Goal: Information Seeking & Learning: Learn about a topic

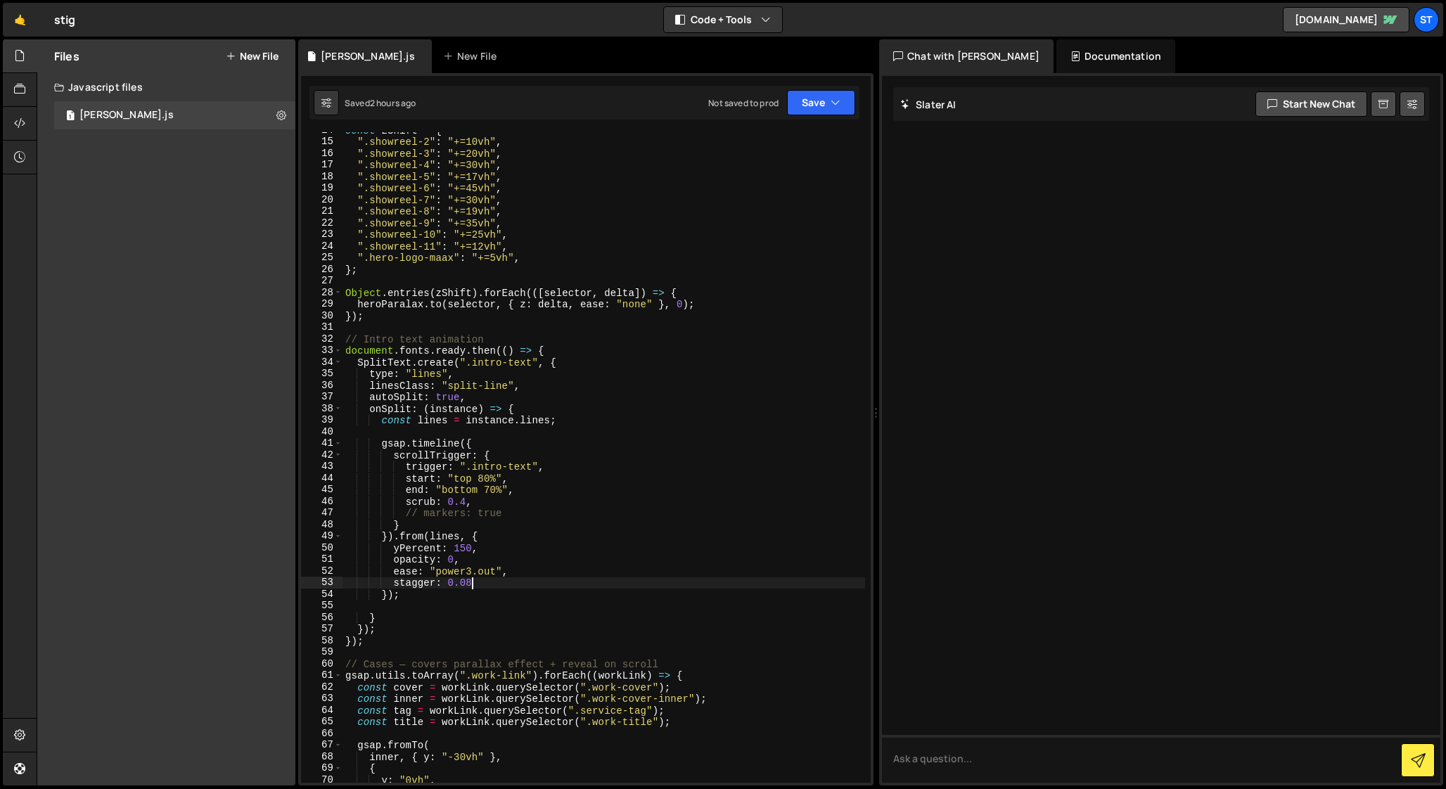
scroll to position [158, 0]
drag, startPoint x: 448, startPoint y: 503, endPoint x: 463, endPoint y: 504, distance: 15.5
click at [463, 504] on div "const zShift = { ".showreel-2" : "+=10vh" , ".showreel-3" : "+=20vh" , ".showre…" at bounding box center [604, 461] width 523 height 674
click at [472, 585] on div "const zShift = { ".showreel-2" : "+=10vh" , ".showreel-3" : "+=20vh" , ".showre…" at bounding box center [604, 461] width 523 height 674
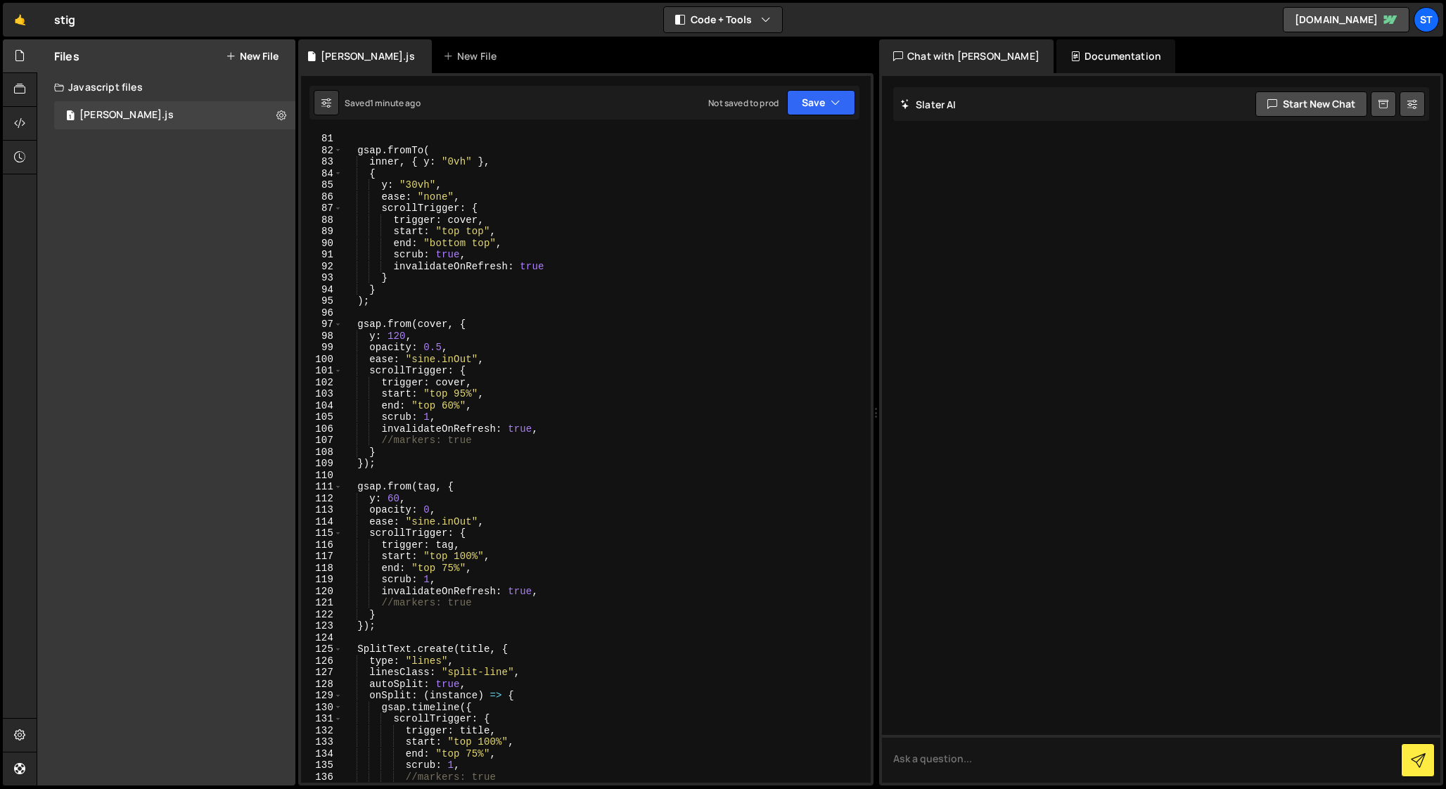
scroll to position [931, 0]
drag, startPoint x: 442, startPoint y: 563, endPoint x: 453, endPoint y: 563, distance: 11.3
click at [453, 563] on div "gsap . fromTo ( inner , { y : "0vh" } , { y : "30vh" , ease : "none" , scrollTr…" at bounding box center [604, 466] width 523 height 674
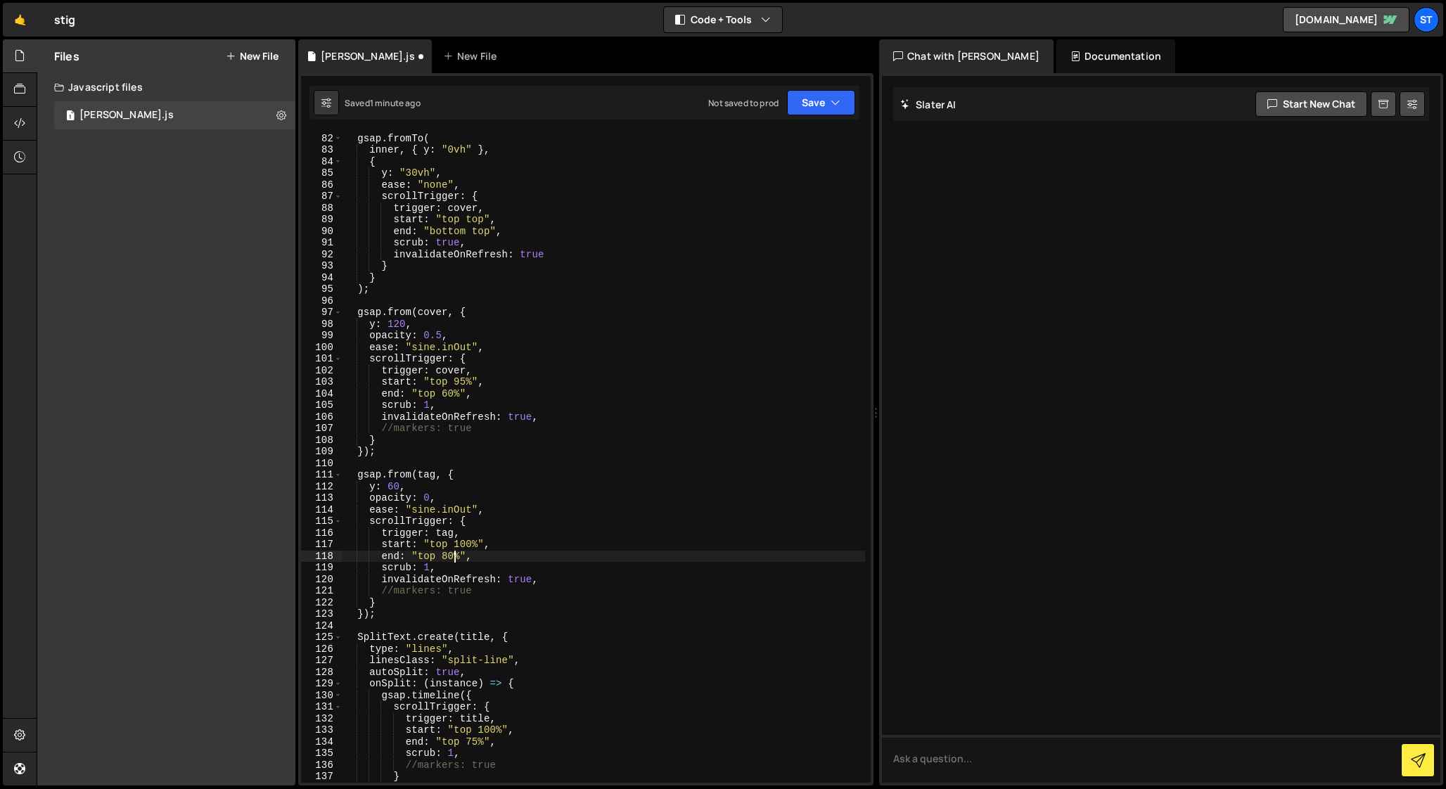
scroll to position [955, 0]
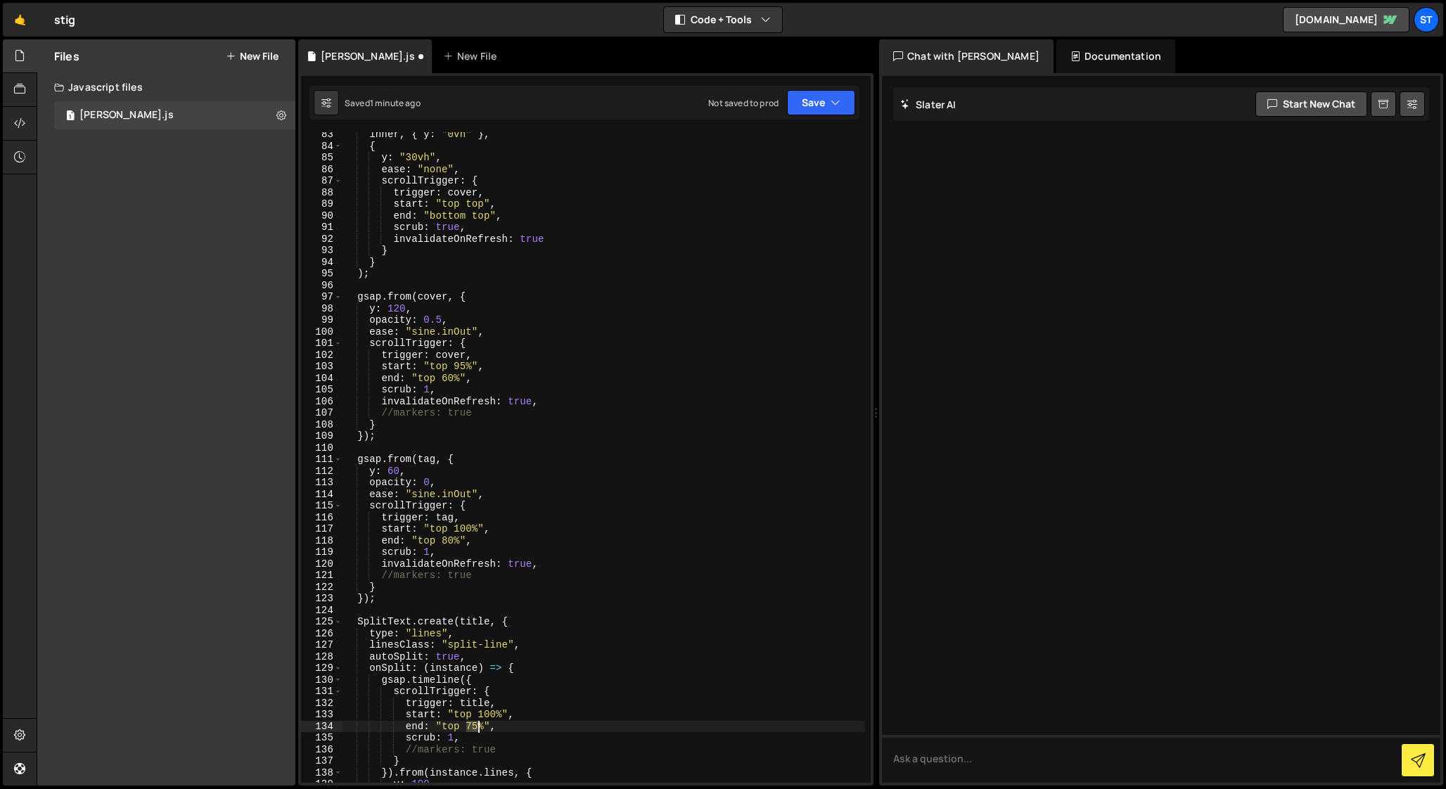
drag, startPoint x: 466, startPoint y: 728, endPoint x: 478, endPoint y: 729, distance: 11.3
click at [478, 729] on div "inner , { y : "0vh" } , { y : "30vh" , ease : "none" , scrollTrigger : { trigge…" at bounding box center [604, 466] width 523 height 674
click at [390, 470] on div "inner , { y : "0vh" } , { y : "30vh" , ease : "none" , scrollTrigger : { trigge…" at bounding box center [604, 466] width 523 height 674
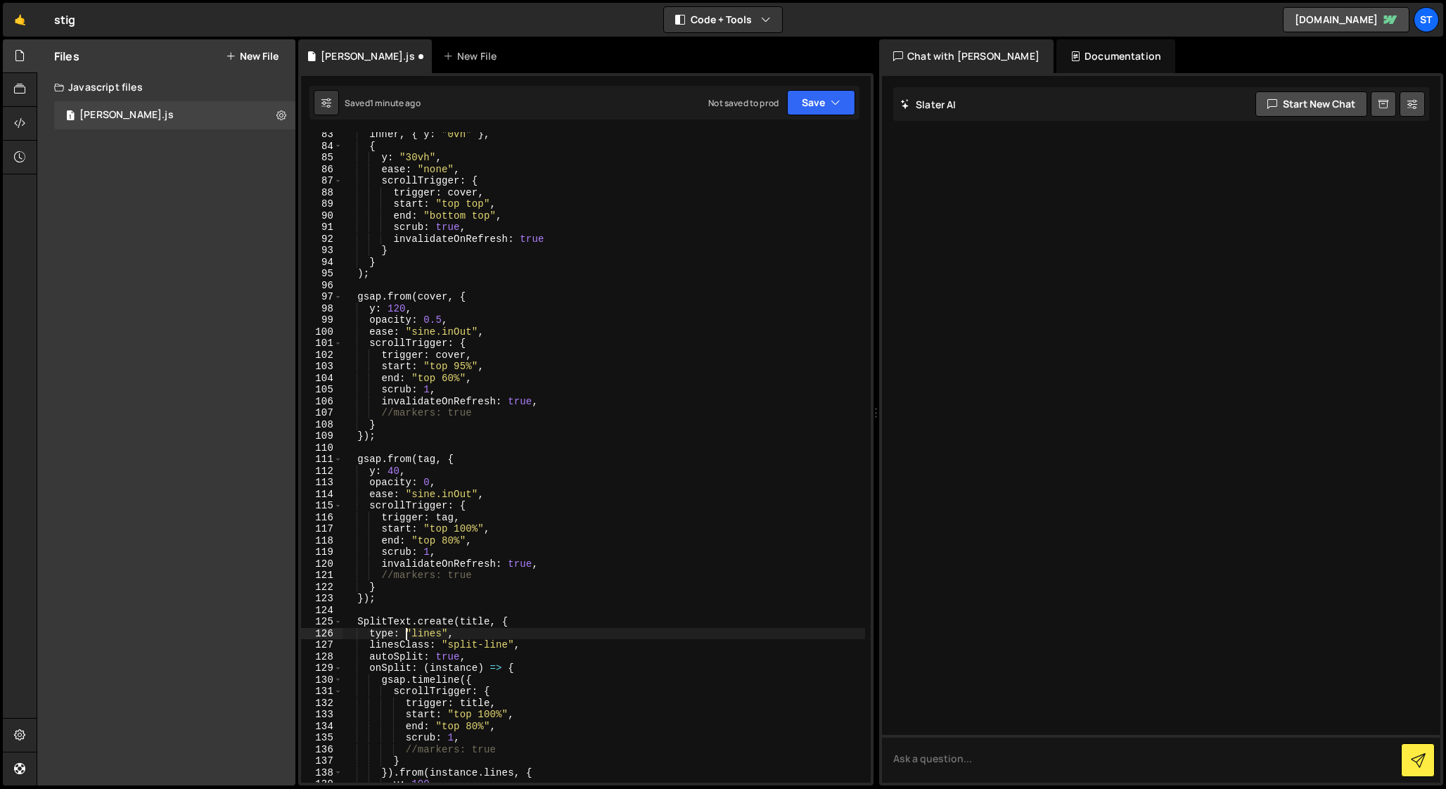
click at [404, 636] on div "inner , { y : "0vh" } , { y : "30vh" , ease : "none" , scrollTrigger : { trigge…" at bounding box center [604, 466] width 523 height 674
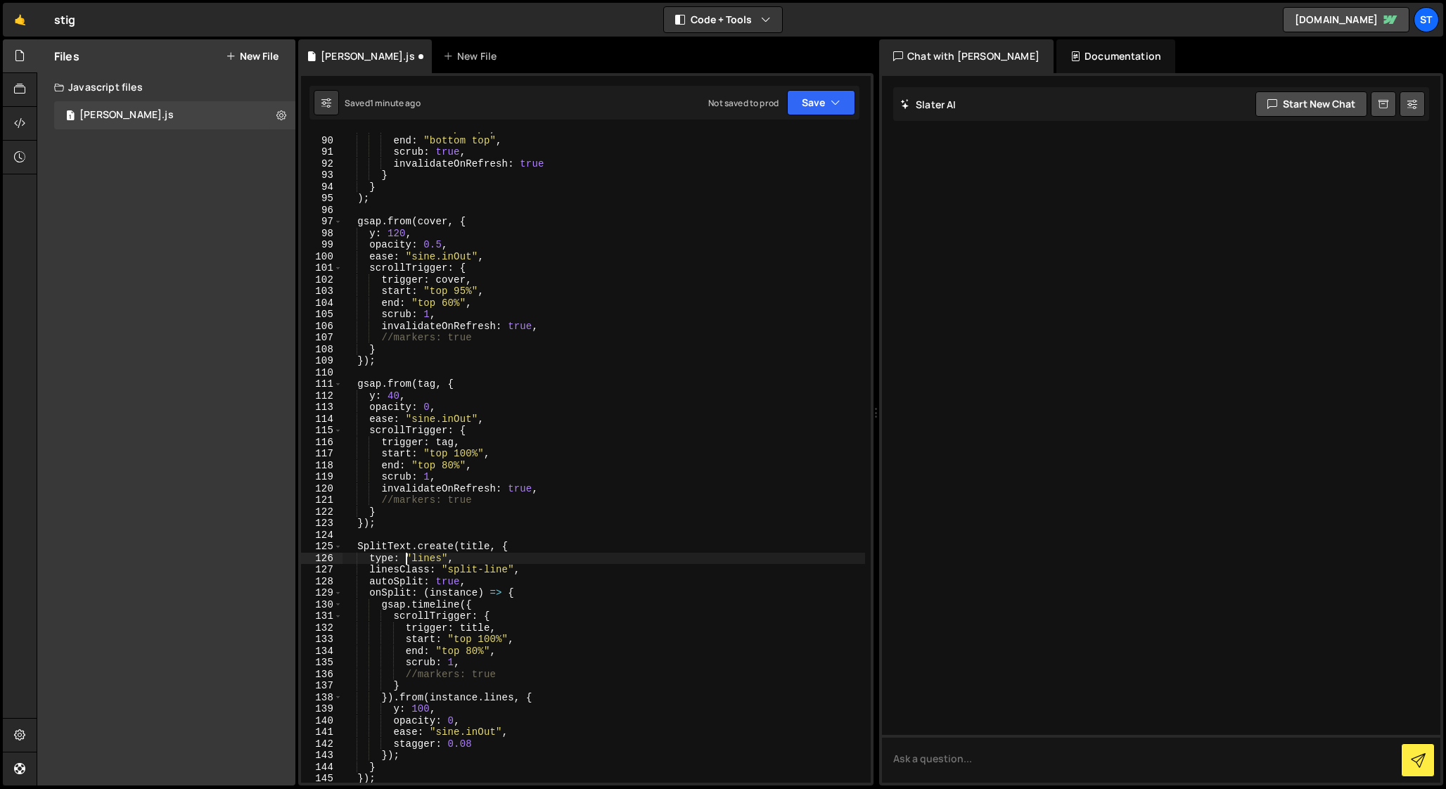
scroll to position [1043, 0]
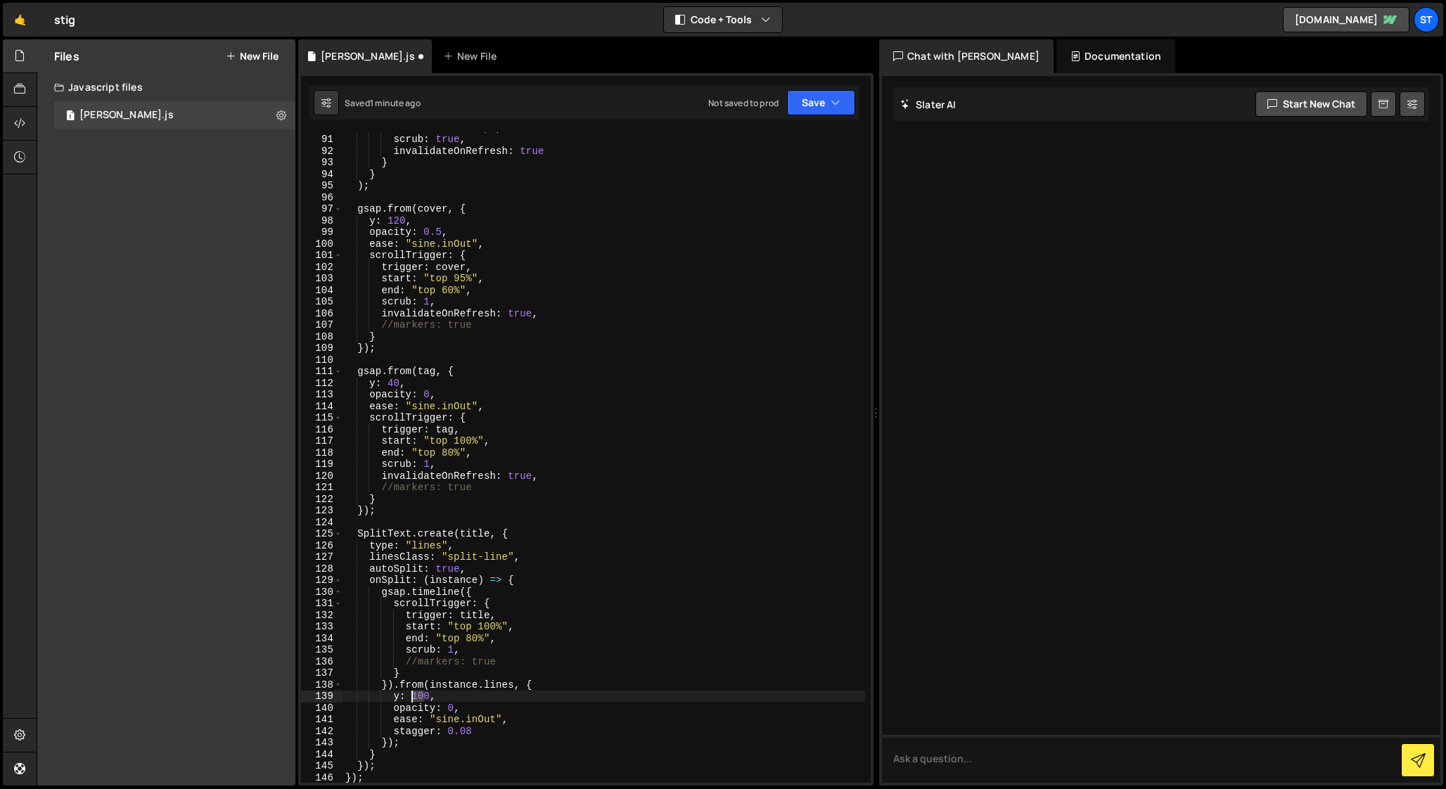
drag, startPoint x: 424, startPoint y: 697, endPoint x: 414, endPoint y: 697, distance: 9.8
click at [414, 697] on div "end : "bottom top" , scrub : true , invalidateOnRefresh : true } } ) ; gsap . f…" at bounding box center [604, 459] width 523 height 674
click at [428, 462] on div "end : "bottom top" , scrub : true , invalidateOnRefresh : true } } ) ; gsap . f…" at bounding box center [604, 459] width 523 height 674
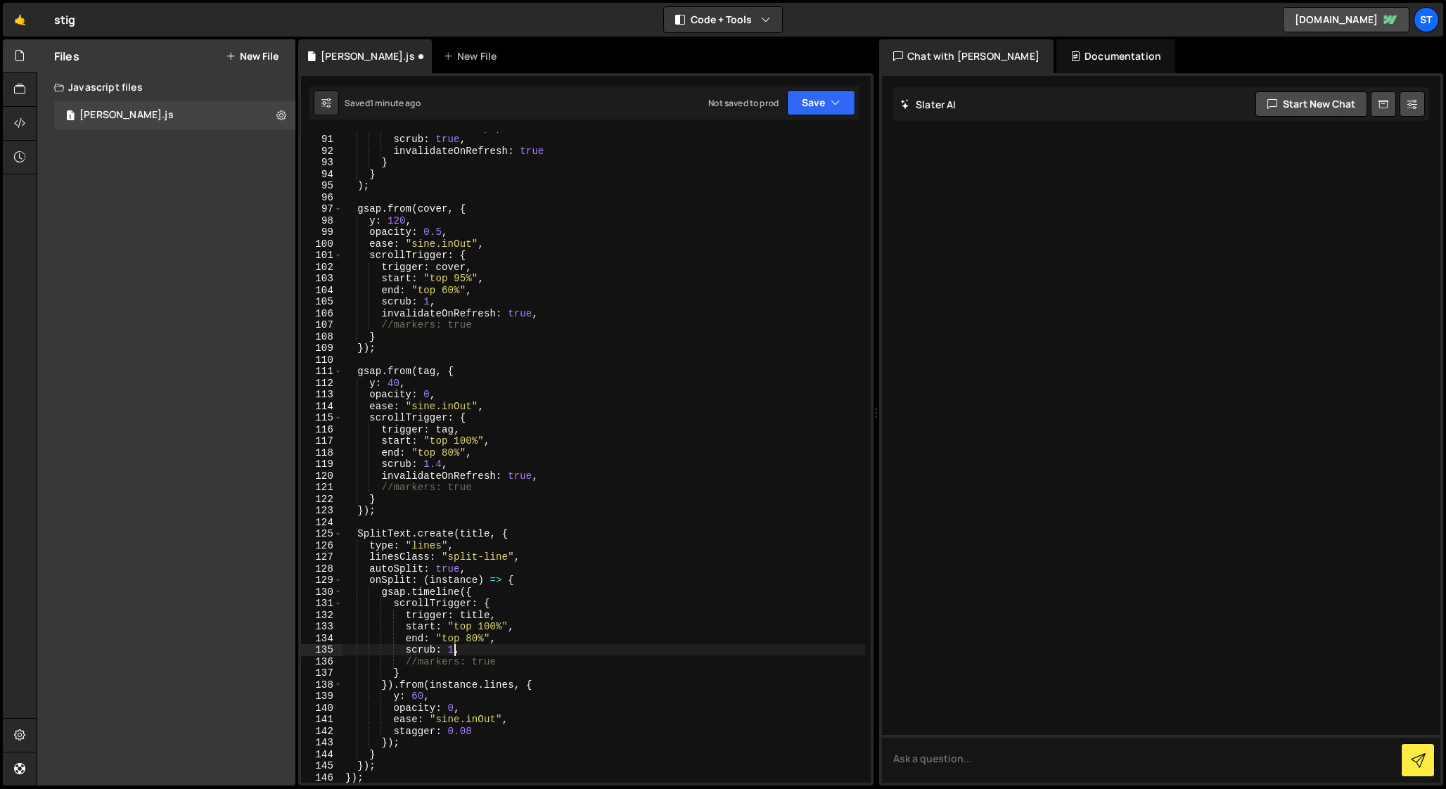
click at [453, 651] on div "end : "bottom top" , scrub : true , invalidateOnRefresh : true } } ) ; gsap . f…" at bounding box center [604, 459] width 523 height 674
click at [476, 734] on div "end : "bottom top" , scrub : true , invalidateOnRefresh : true } } ) ; gsap . f…" at bounding box center [604, 459] width 523 height 674
click at [417, 699] on div "end : "bottom top" , scrub : true , invalidateOnRefresh : true } } ) ; gsap . f…" at bounding box center [604, 459] width 523 height 674
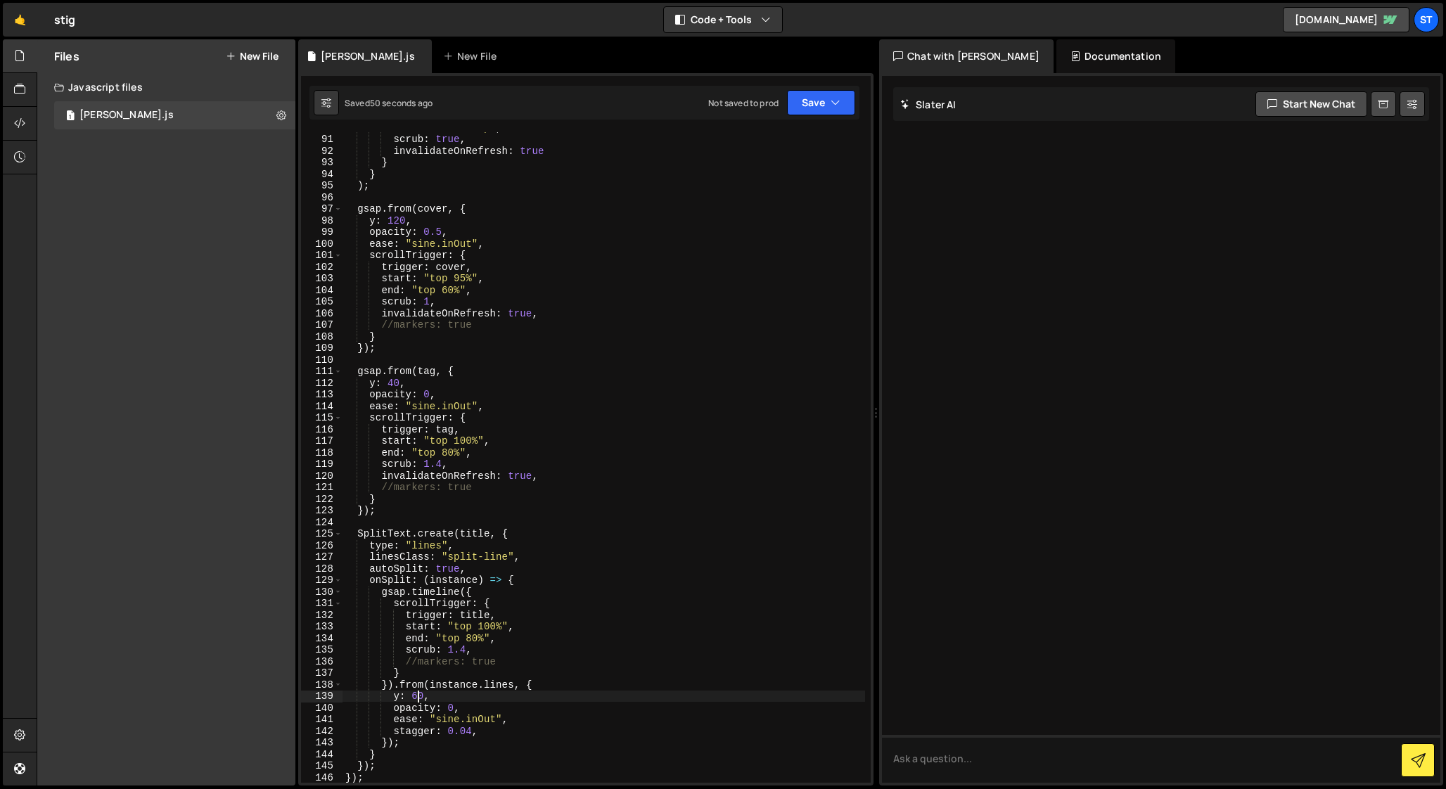
scroll to position [0, 5]
click at [394, 384] on div "end : "bottom top" , scrub : true , invalidateOnRefresh : true } } ) ; gsap . f…" at bounding box center [604, 459] width 523 height 674
click at [466, 648] on div "end : "bottom top" , scrub : true , invalidateOnRefresh : true } } ) ; gsap . f…" at bounding box center [604, 459] width 523 height 674
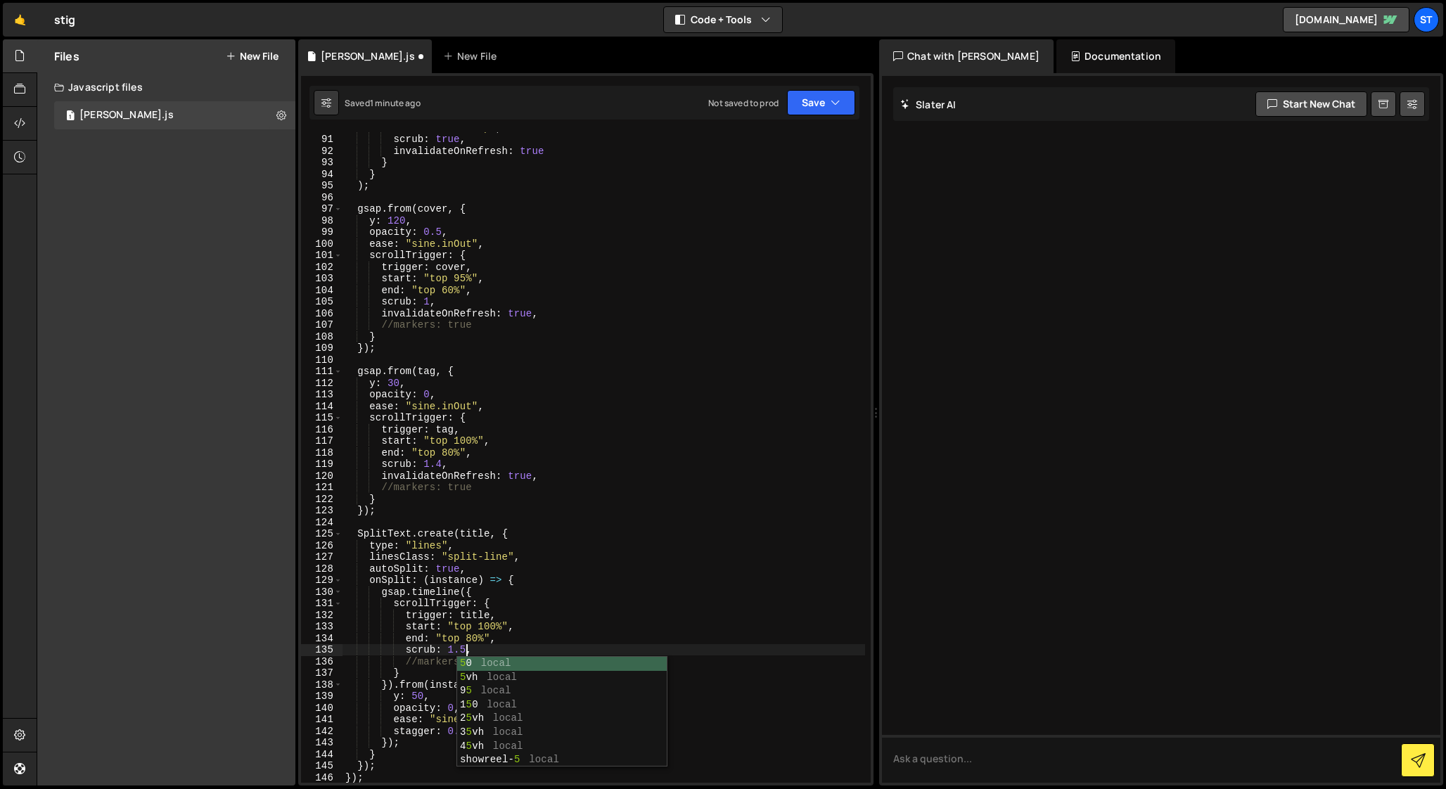
click at [440, 463] on div "end : "bottom top" , scrub : true , invalidateOnRefresh : true } } ) ; gsap . f…" at bounding box center [604, 459] width 523 height 674
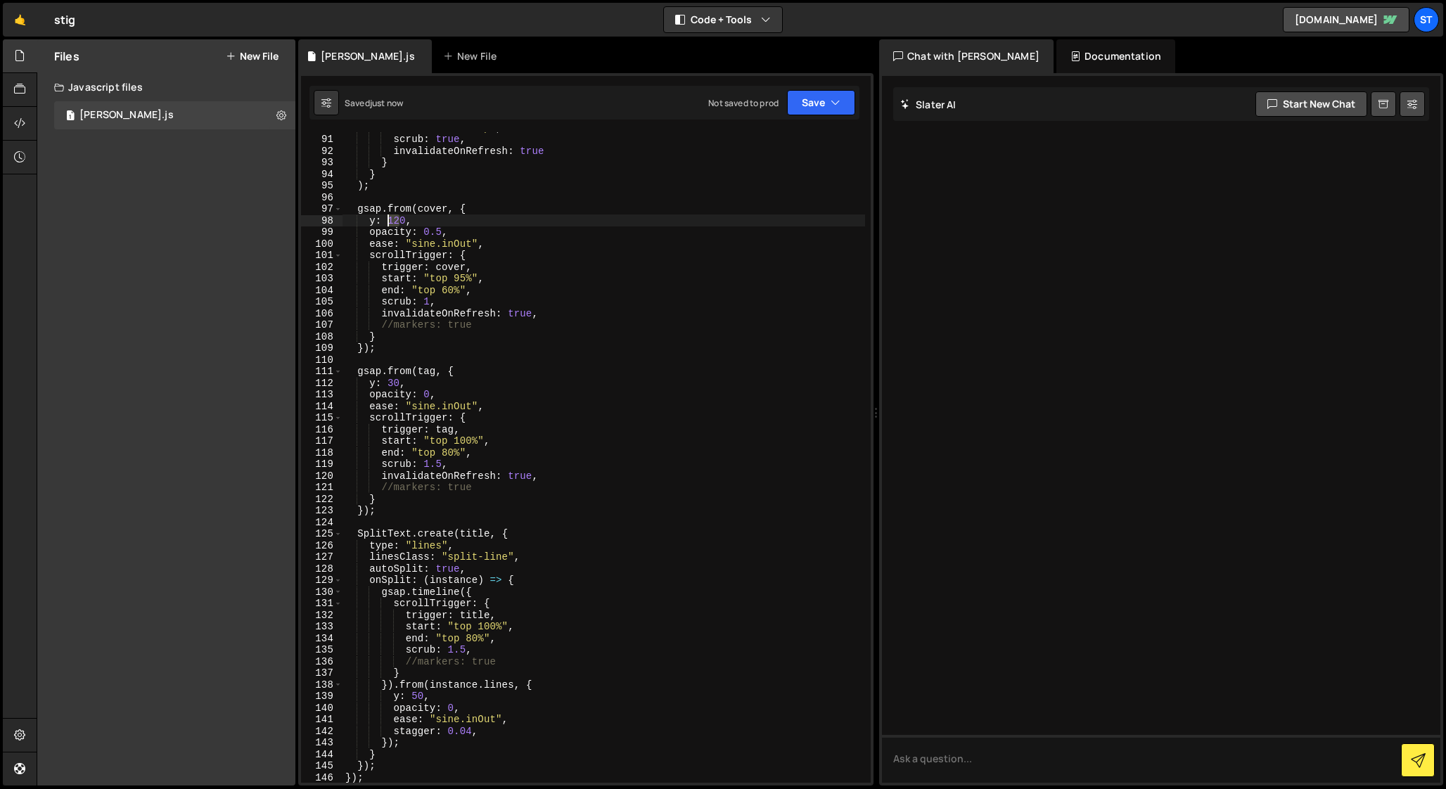
drag, startPoint x: 398, startPoint y: 221, endPoint x: 388, endPoint y: 220, distance: 10.6
click at [388, 220] on div "end : "bottom top" , scrub : true , invalidateOnRefresh : true } } ) ; gsap . f…" at bounding box center [604, 459] width 523 height 674
click at [430, 301] on div "end : "bottom top" , scrub : true , invalidateOnRefresh : true } } ) ; gsap . f…" at bounding box center [604, 459] width 523 height 674
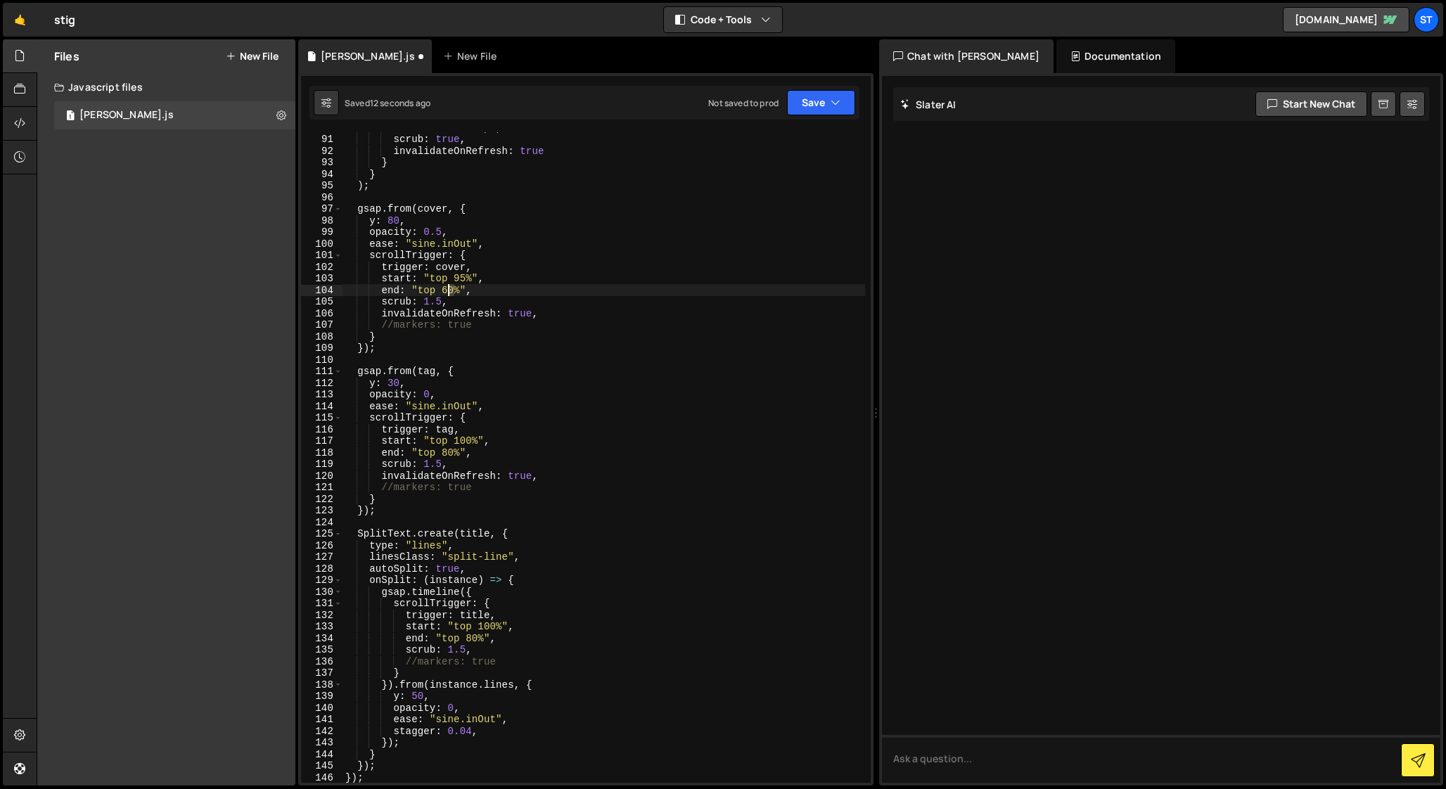
click at [448, 290] on div "end : "bottom top" , scrub : true , invalidateOnRefresh : true } } ) ; gsap . f…" at bounding box center [604, 459] width 523 height 674
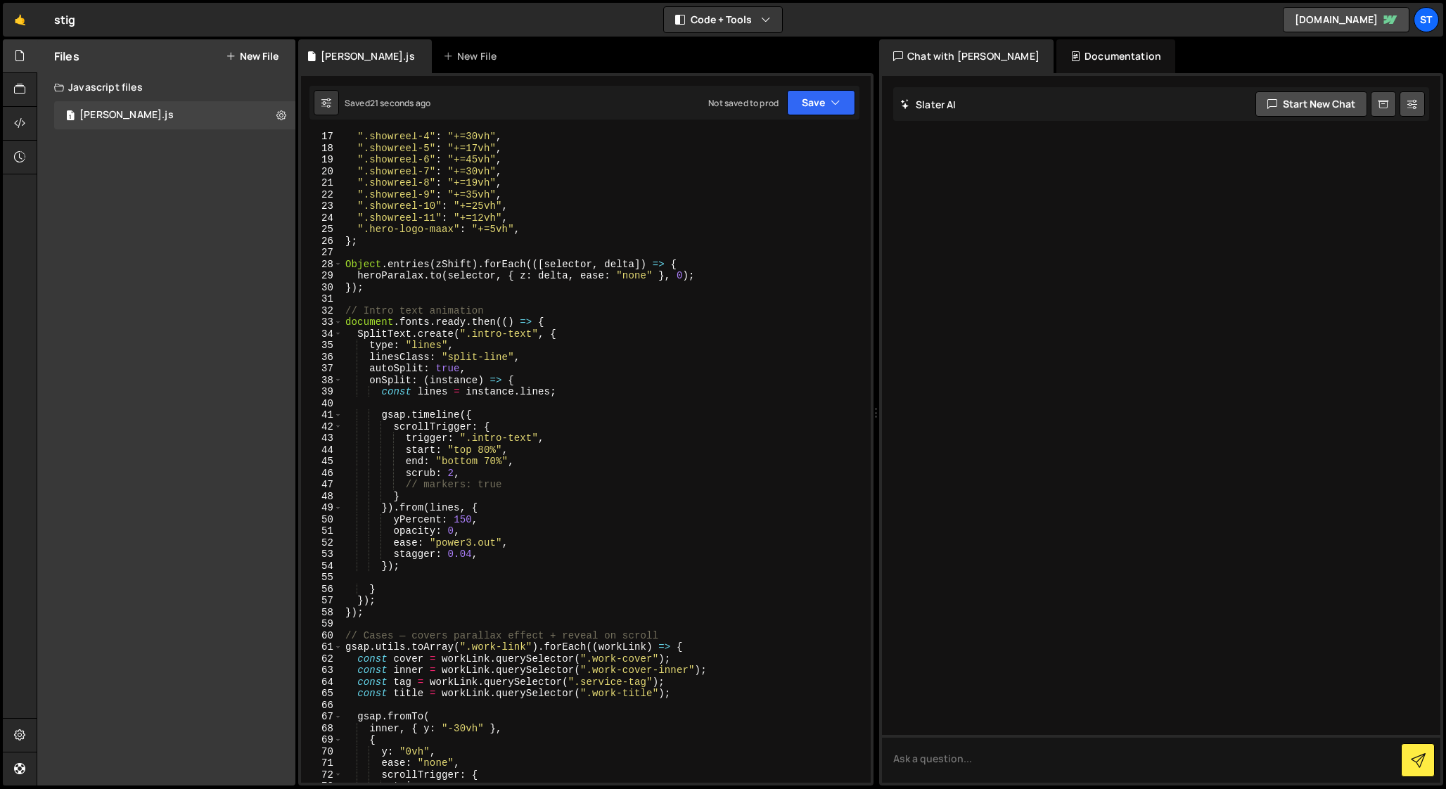
scroll to position [186, 0]
click at [469, 555] on div "".showreel-3" : "+=20vh" , ".showreel-4" : "+=30vh" , ".showreel-5" : "+=17vh" …" at bounding box center [604, 458] width 523 height 674
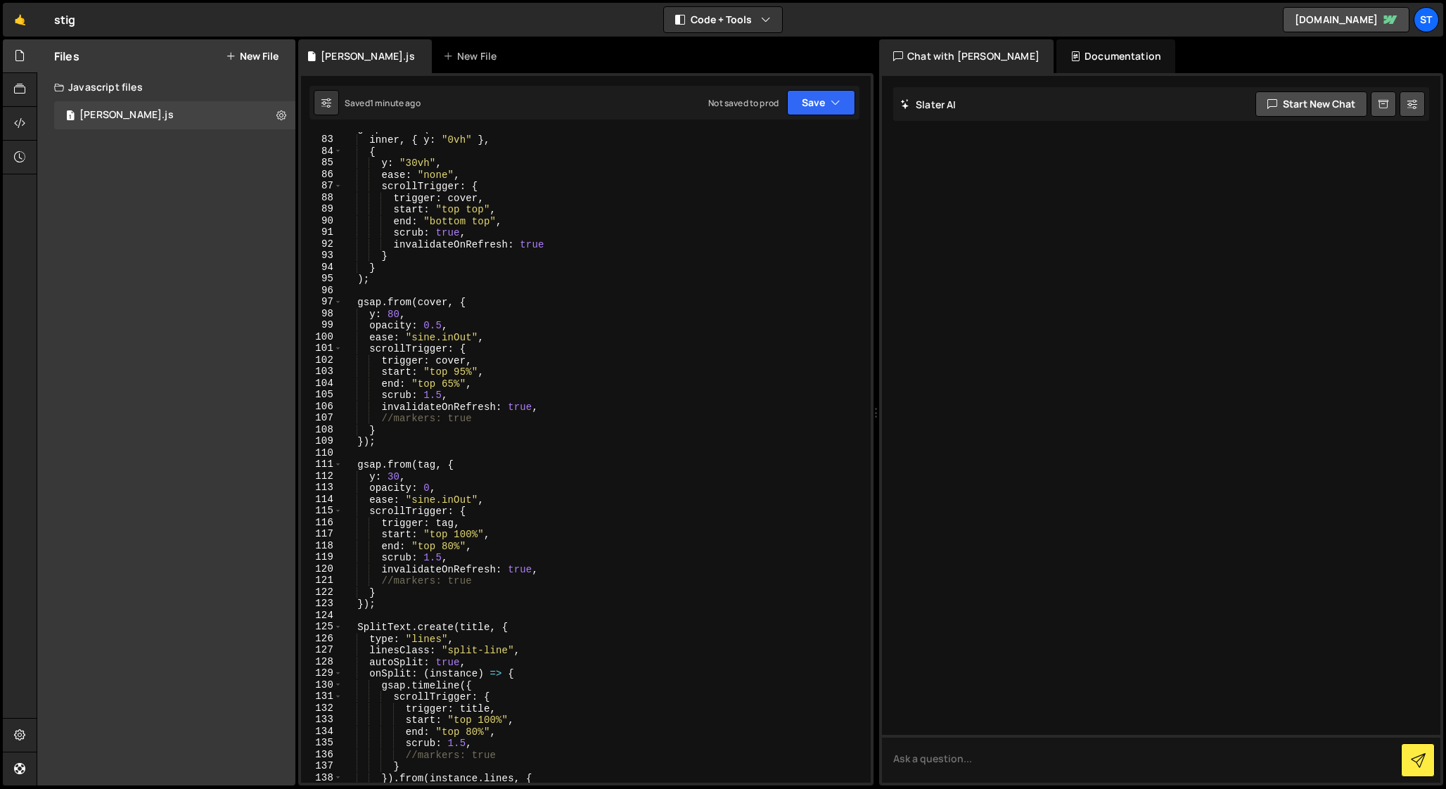
scroll to position [949, 0]
click at [440, 325] on div "gsap . fromTo ( inner , { y : "0vh" } , { y : "30vh" , ease : "none" , scrollTr…" at bounding box center [604, 459] width 523 height 674
drag, startPoint x: 466, startPoint y: 372, endPoint x: 456, endPoint y: 372, distance: 9.8
click at [456, 372] on div "gsap . fromTo ( inner , { y : "0vh" } , { y : "30vh" , ease : "none" , scrollTr…" at bounding box center [604, 459] width 523 height 674
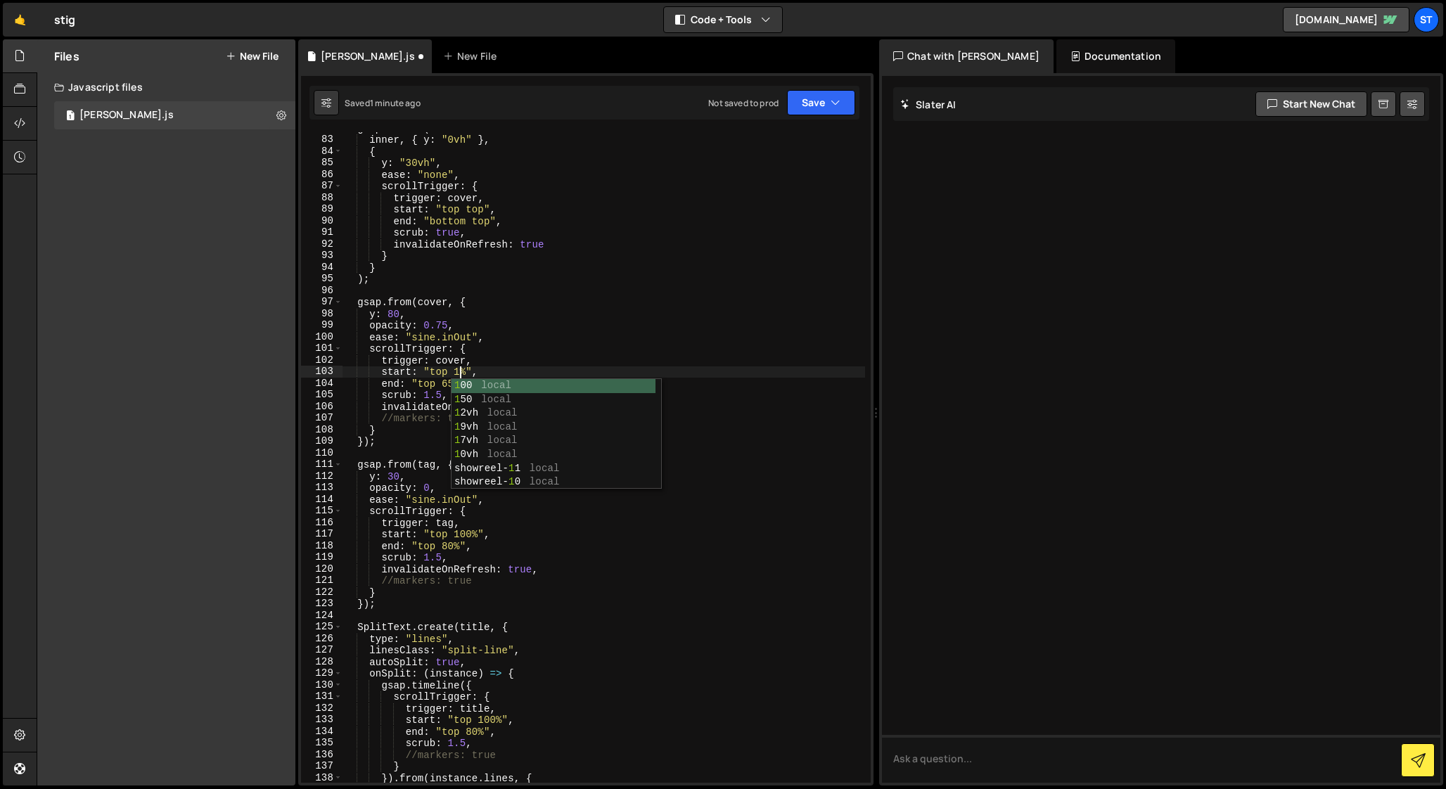
scroll to position [0, 8]
type textarea "start: "top 100%","
